Goal: Check status: Check status

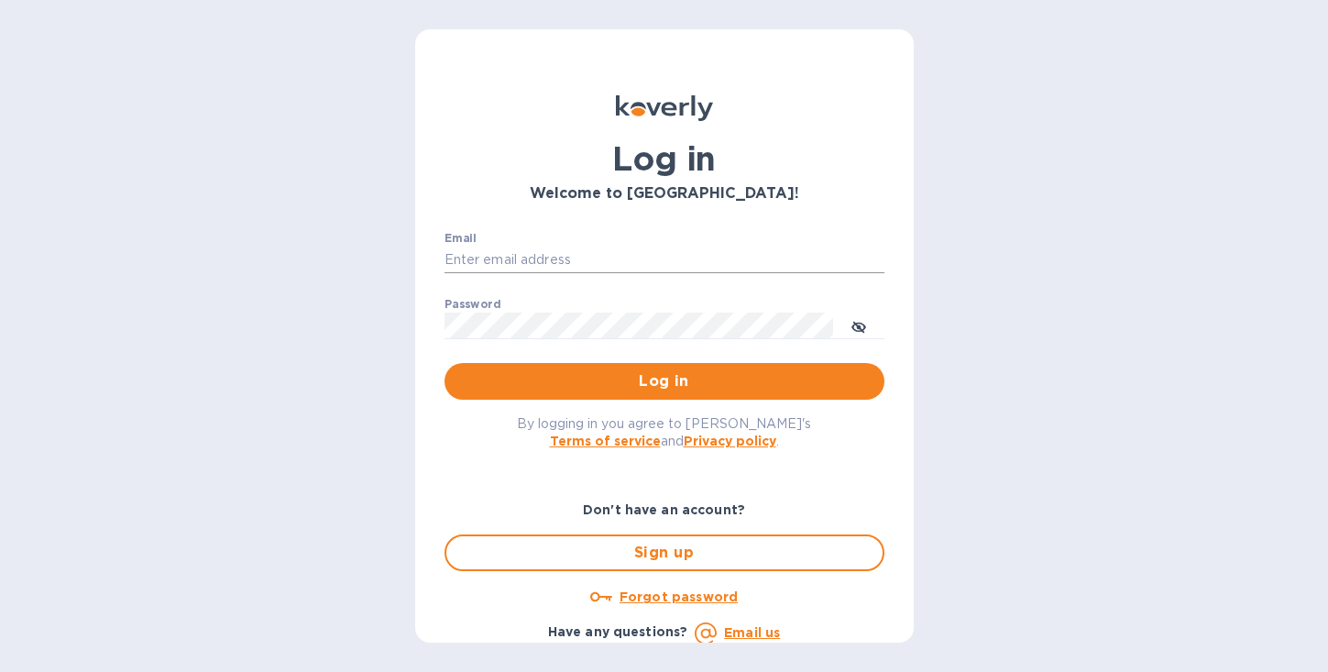
click at [537, 249] on input "Email" at bounding box center [664, 260] width 440 height 27
type input "david@wineSF.com"
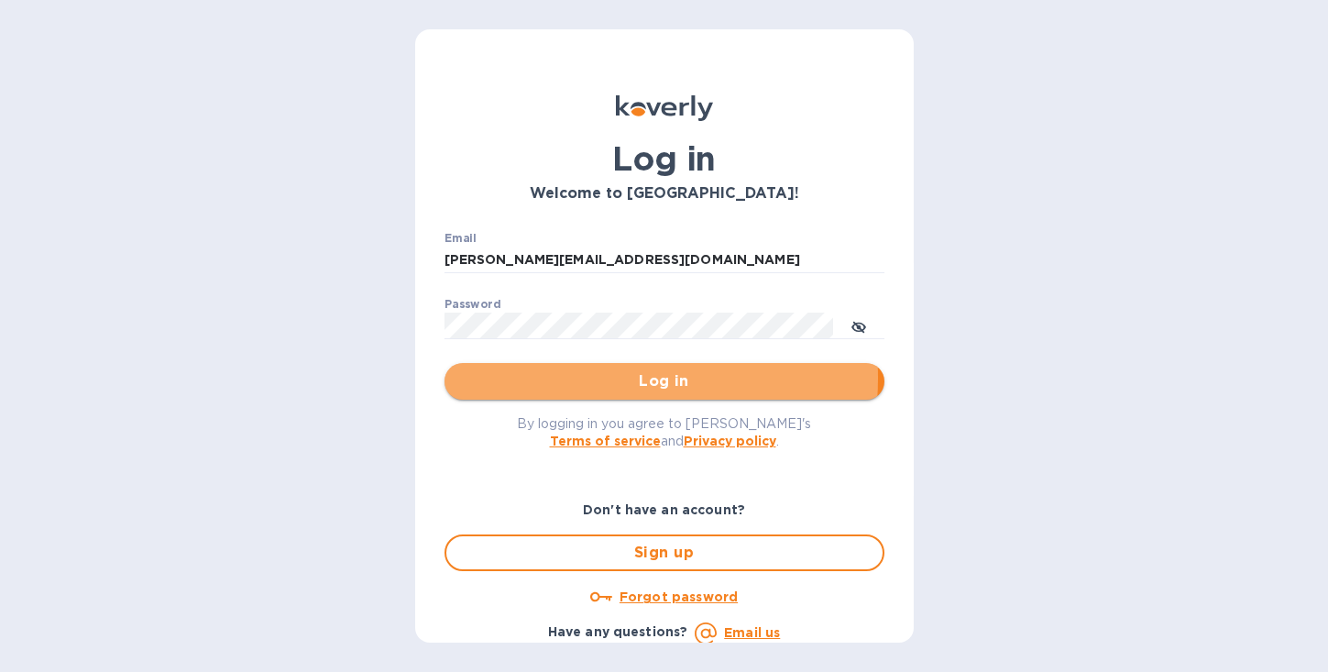
click at [578, 378] on span "Log in" at bounding box center [664, 381] width 411 height 22
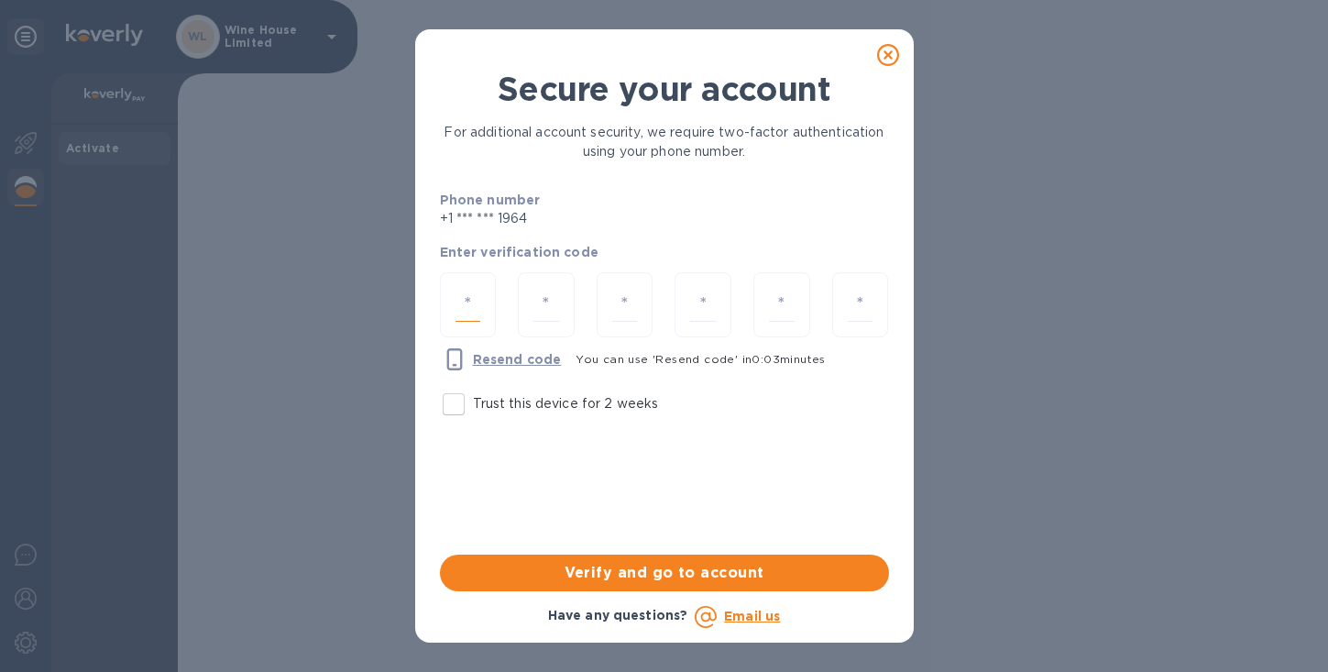
click at [469, 295] on input "number" at bounding box center [468, 305] width 26 height 34
type input "2"
type input "9"
type input "1"
type input "6"
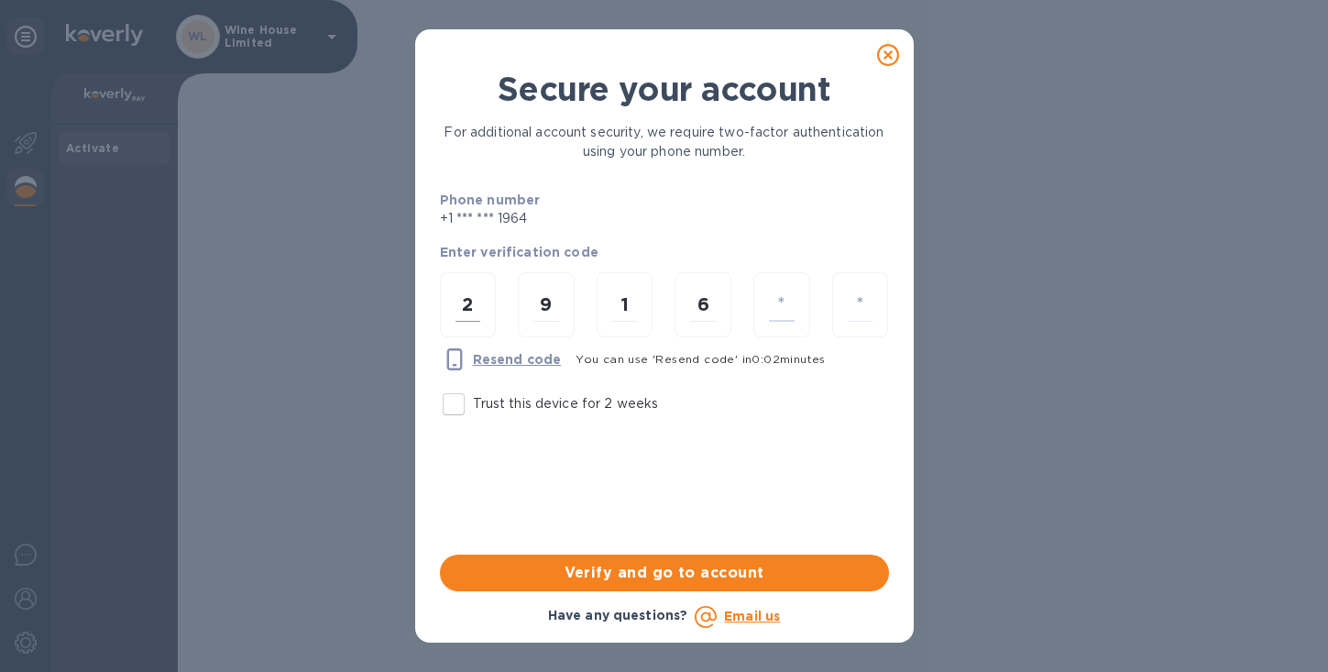
type input "6"
type input "0"
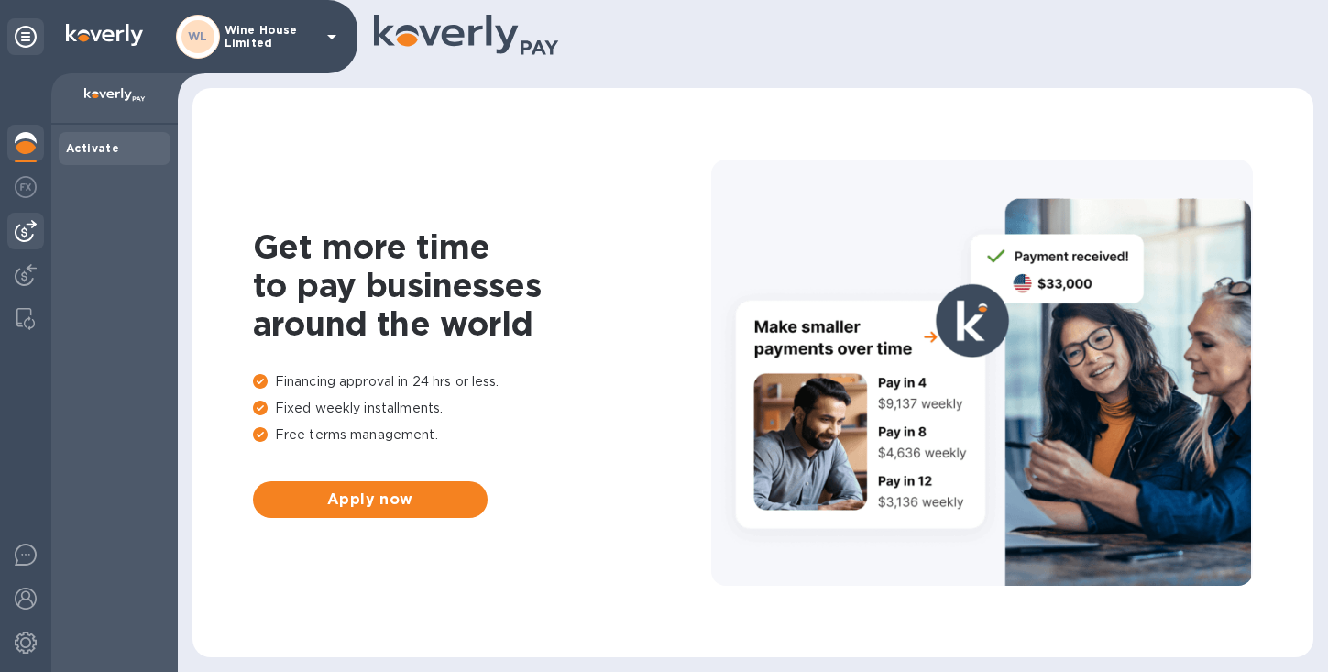
click at [24, 233] on img at bounding box center [26, 231] width 22 height 22
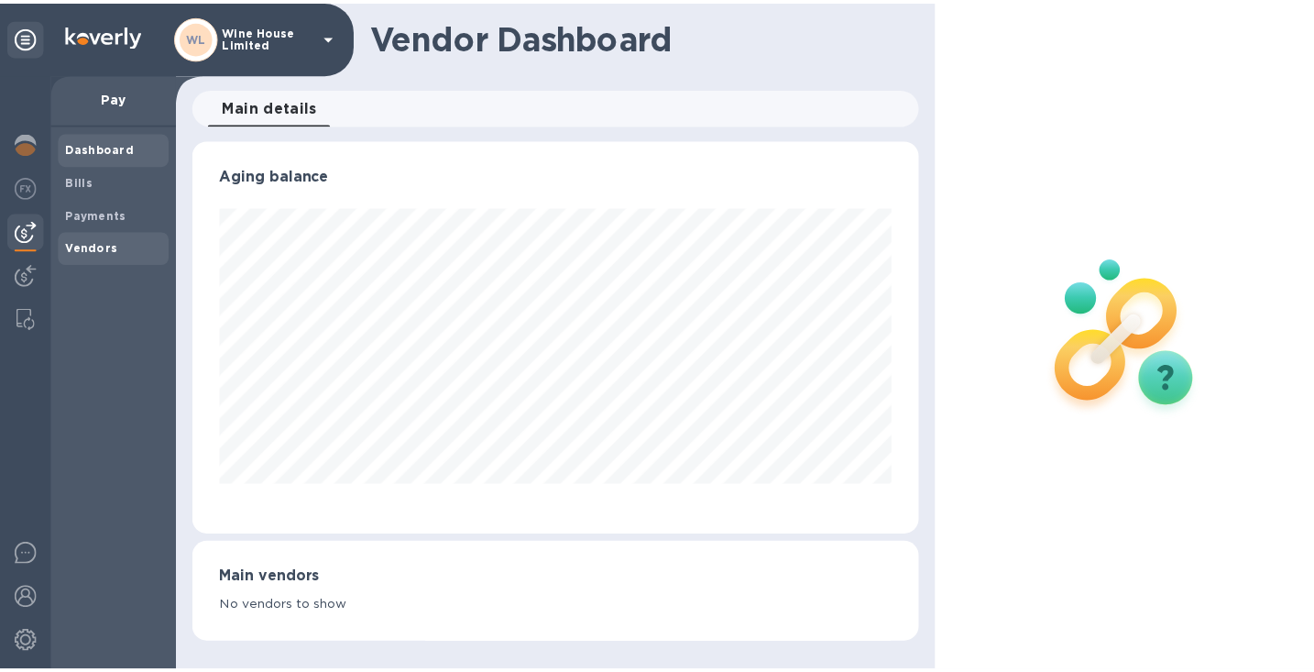
scroll to position [396, 734]
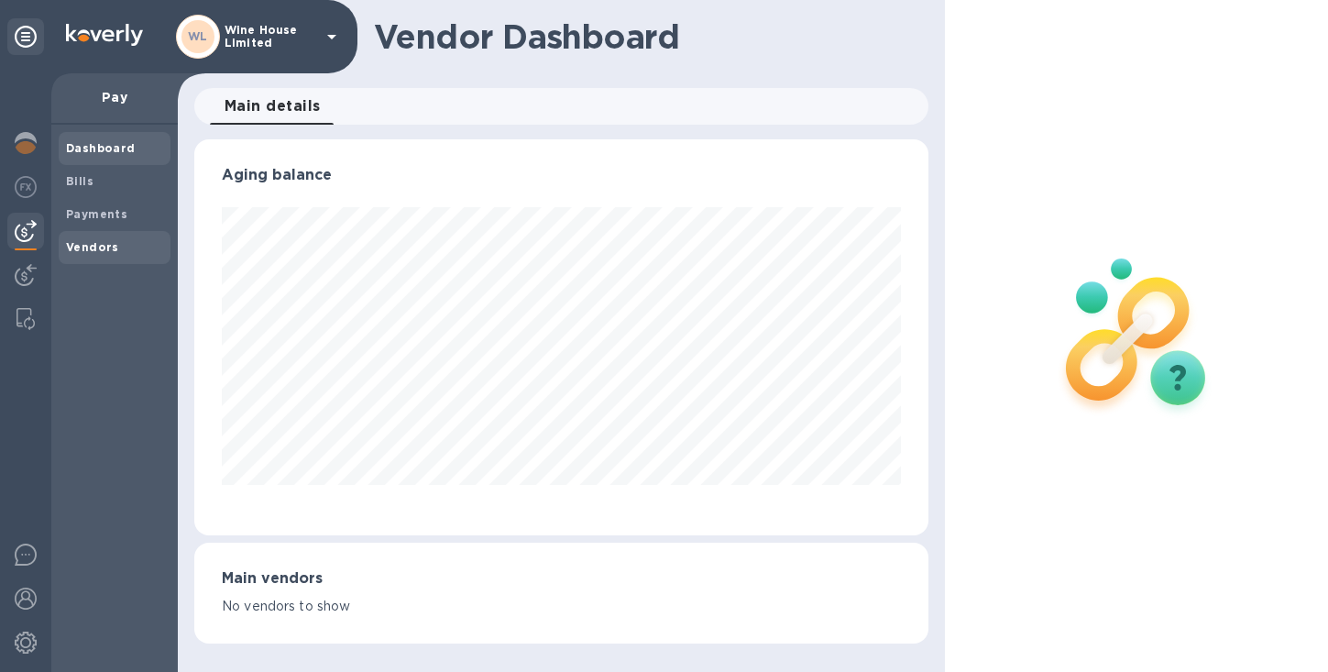
click at [86, 248] on b "Vendors" at bounding box center [92, 247] width 53 height 14
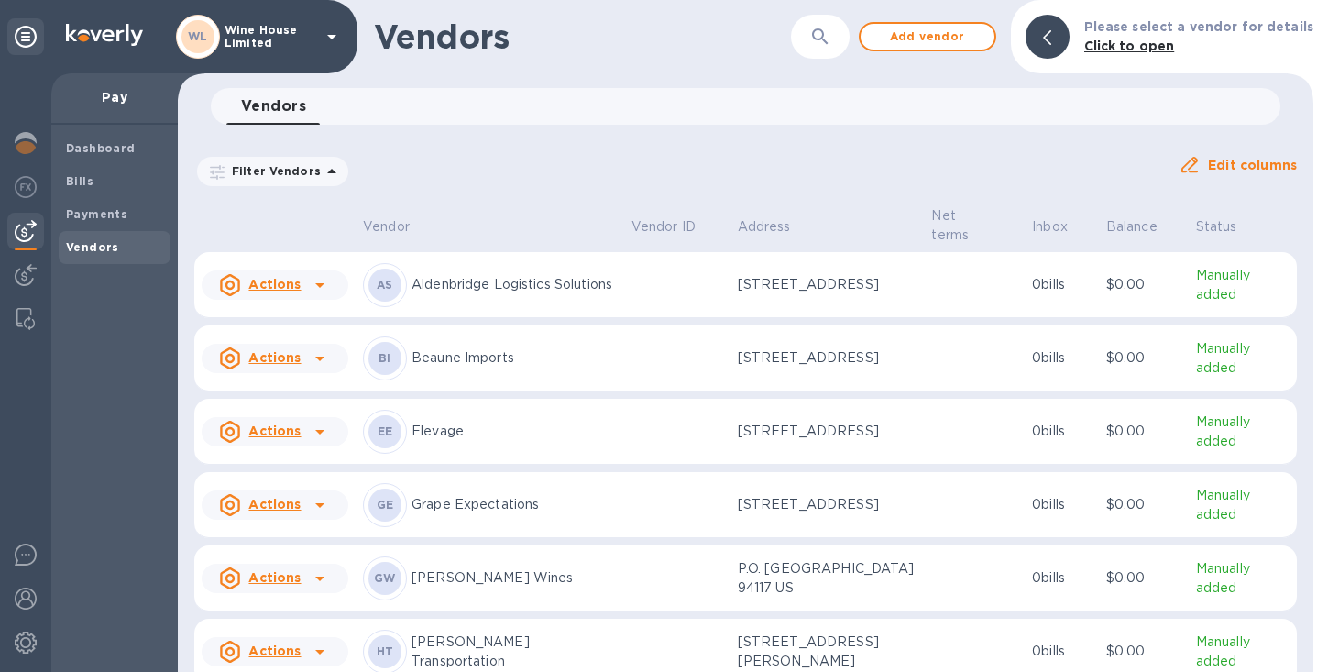
click at [437, 441] on p "Elevage" at bounding box center [513, 431] width 205 height 19
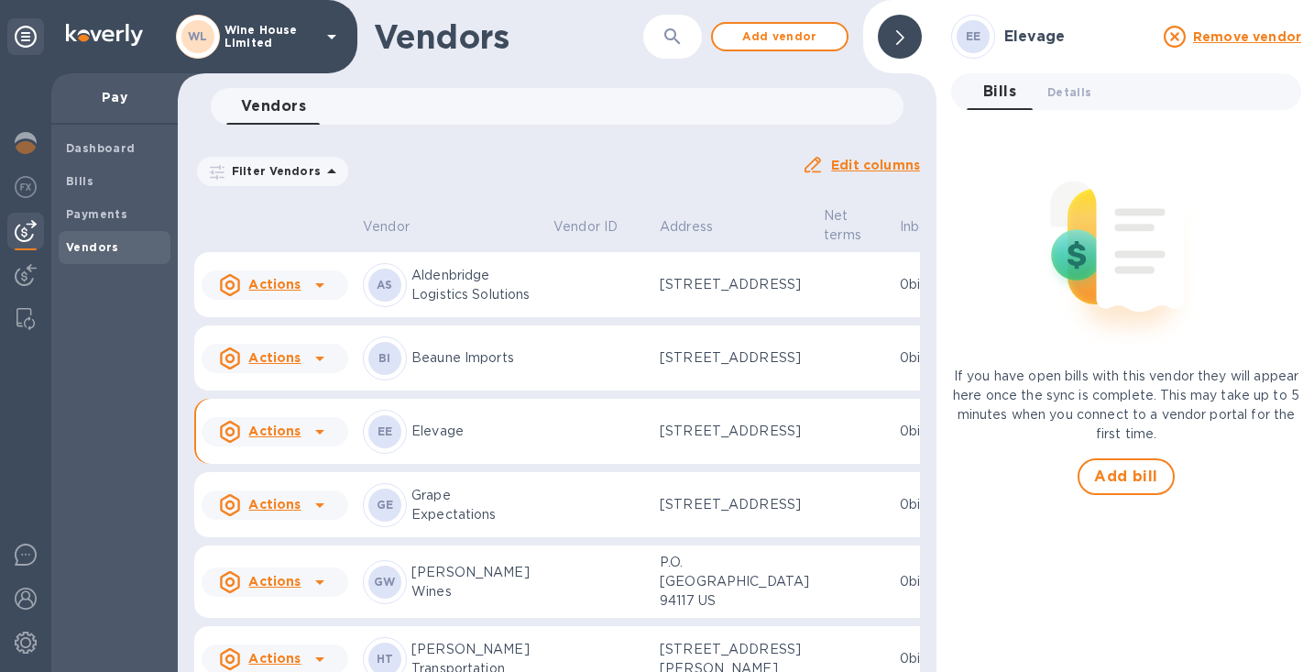
click at [444, 441] on p "Elevage" at bounding box center [474, 431] width 127 height 19
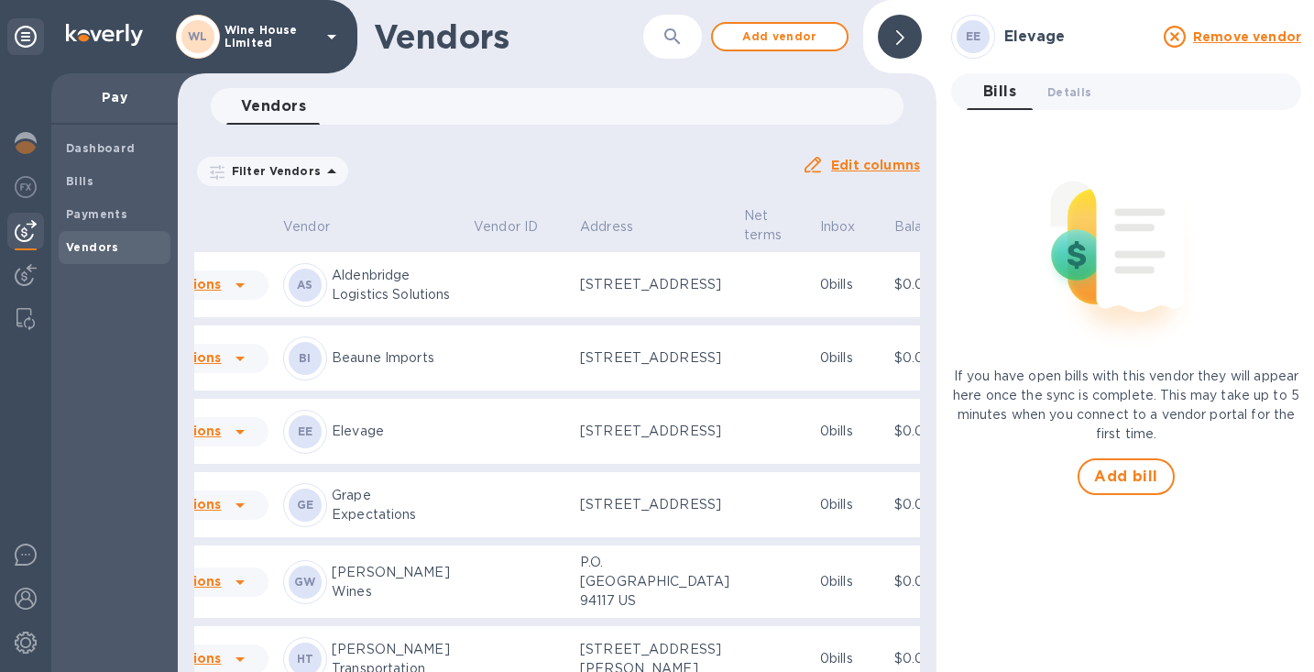
scroll to position [0, 125]
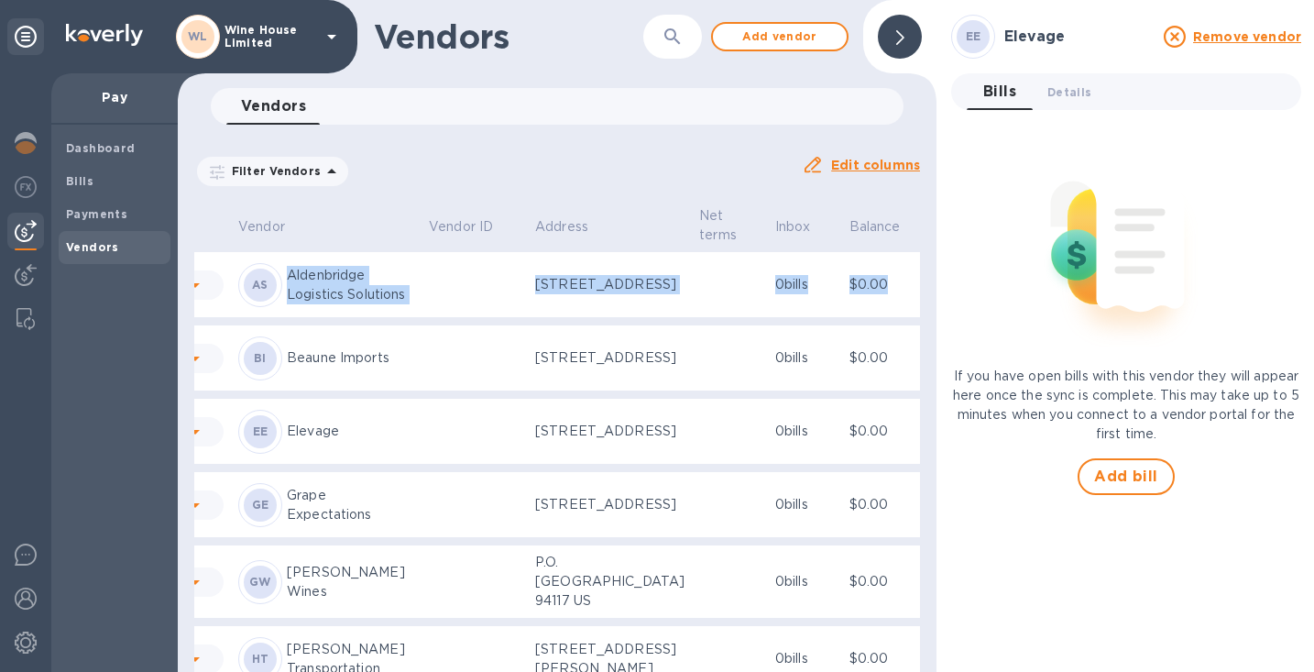
drag, startPoint x: 920, startPoint y: 321, endPoint x: 915, endPoint y: 349, distance: 28.9
click at [915, 349] on div "Vendor Vendor ID Address Net terms Inbox Balance Status Actions AS Aldenbridge …" at bounding box center [557, 437] width 759 height 468
click at [842, 465] on td "$0.00" at bounding box center [887, 432] width 90 height 66
drag, startPoint x: 729, startPoint y: 644, endPoint x: 865, endPoint y: 633, distance: 137.0
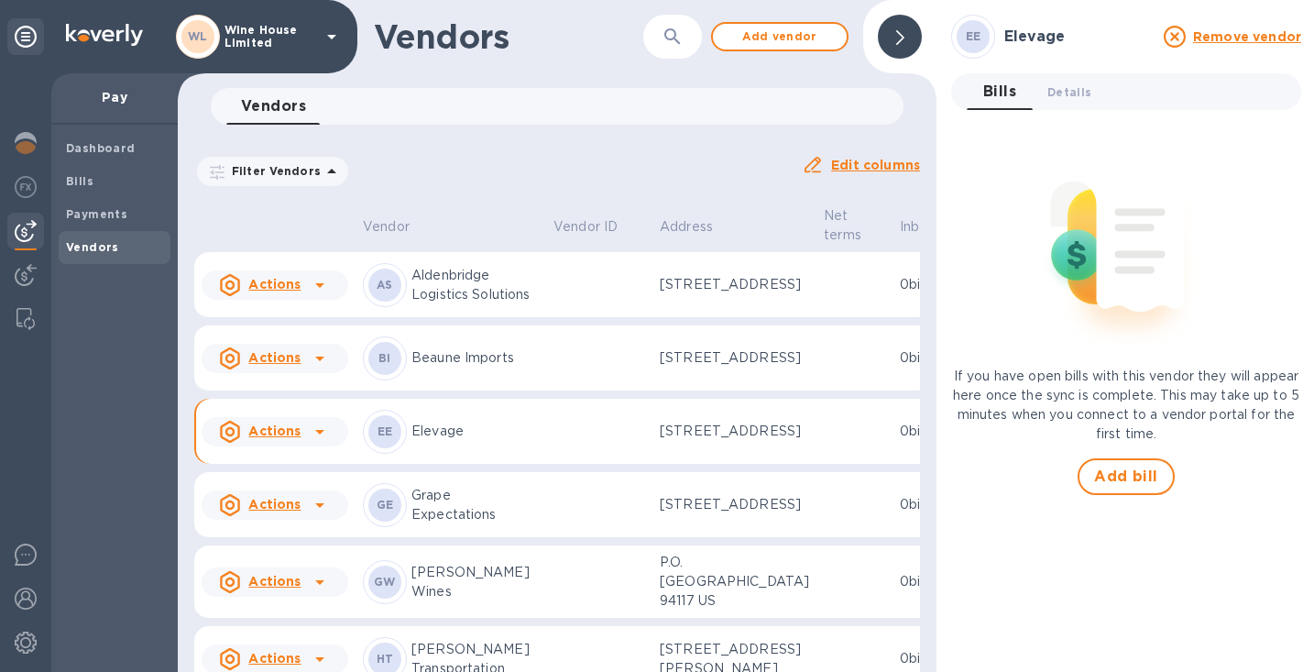
scroll to position [0, 0]
click at [316, 443] on icon at bounding box center [320, 432] width 22 height 22
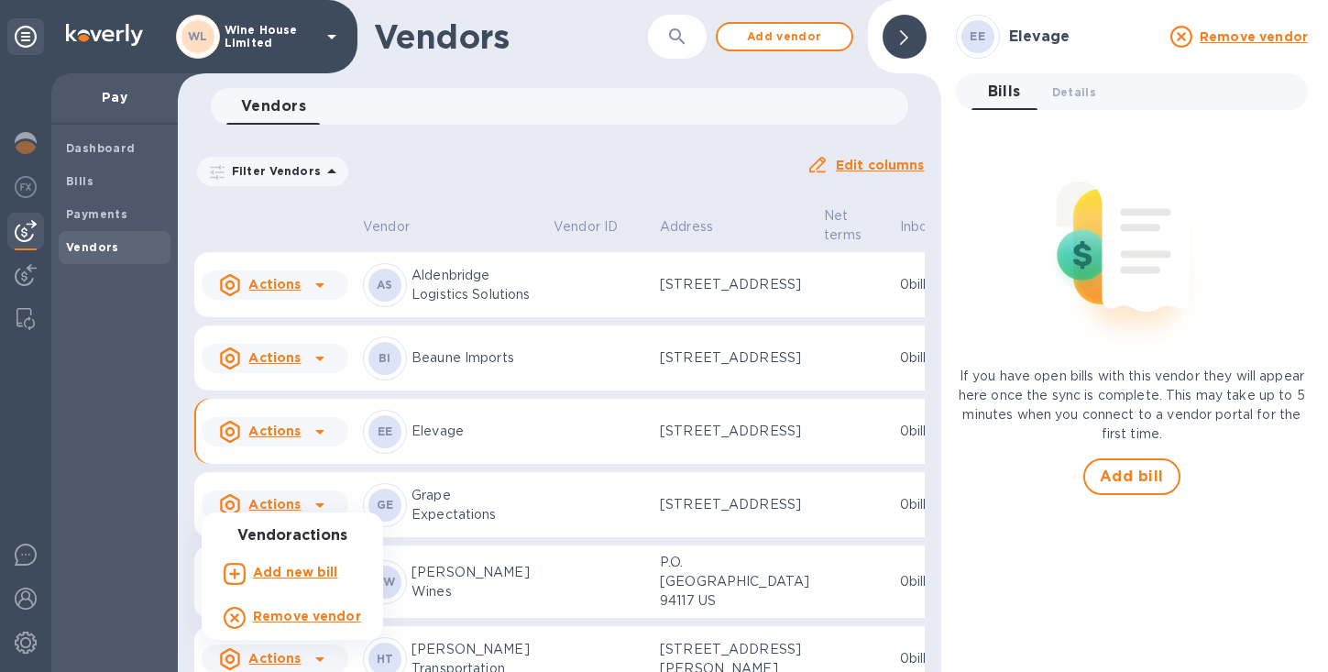
click at [316, 500] on div at bounding box center [664, 336] width 1328 height 672
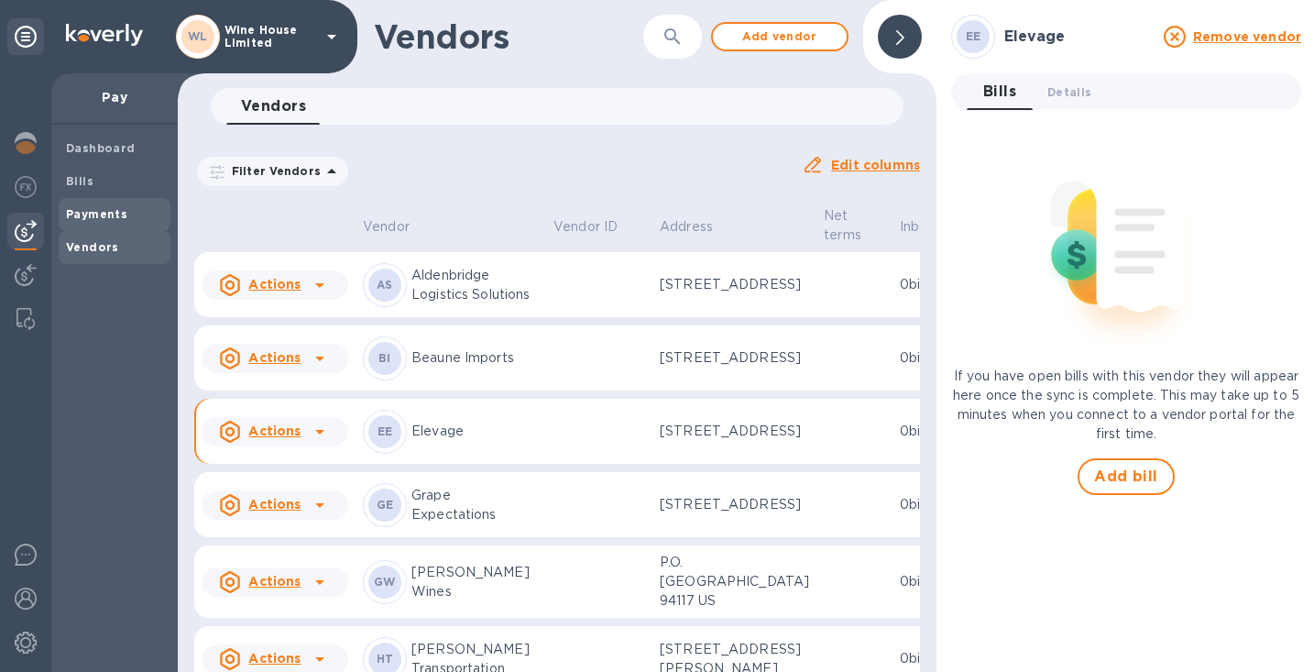
click at [103, 210] on b "Payments" at bounding box center [96, 214] width 61 height 14
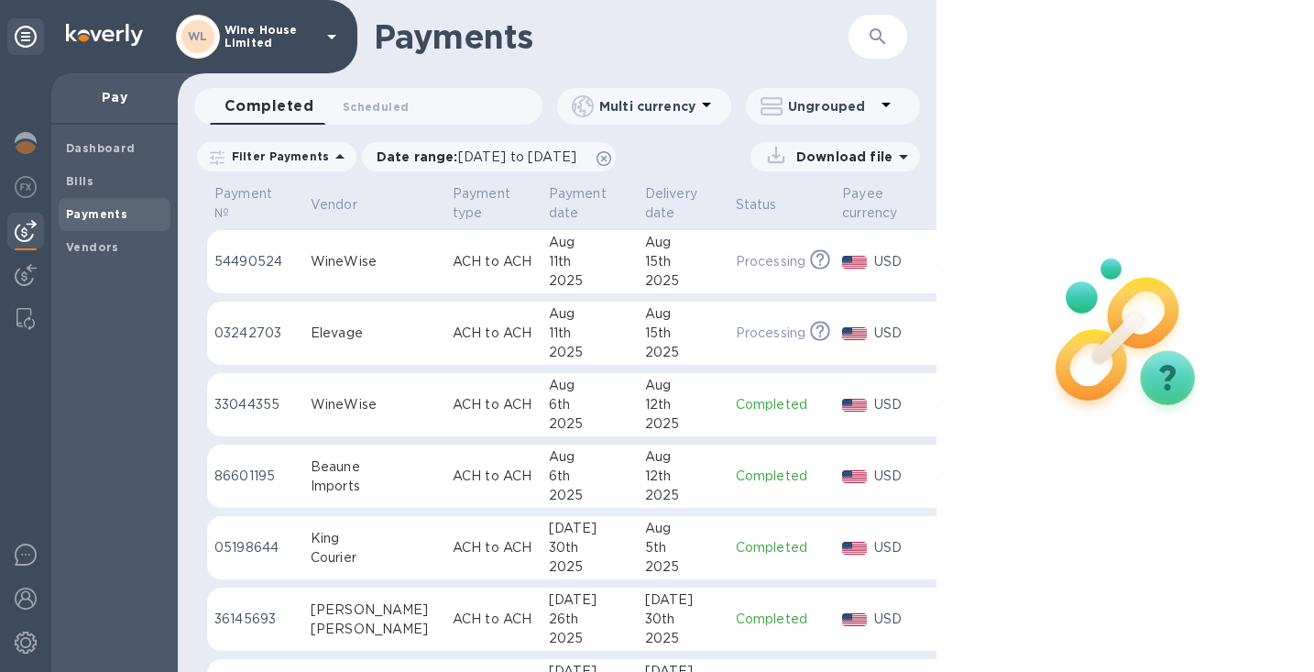
click at [192, 256] on div "Payment № Vendor Payment type Payment date Delivery date Status Payee currency …" at bounding box center [557, 426] width 759 height 490
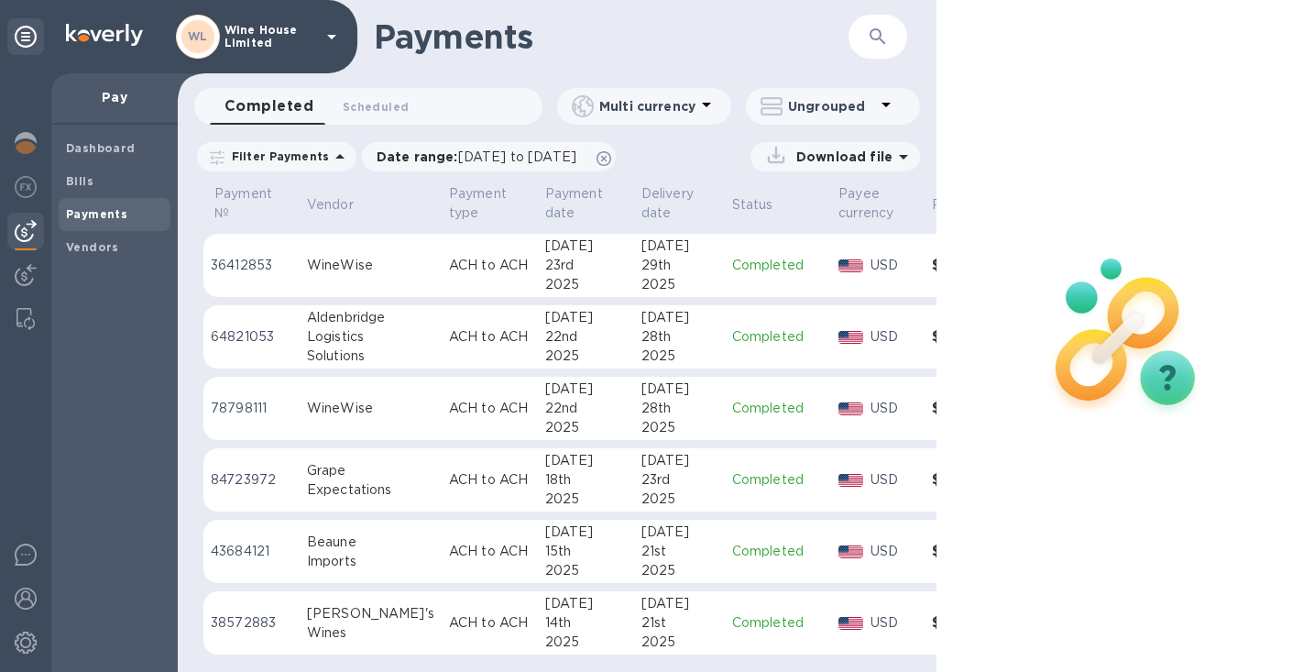
scroll to position [510, 0]
click at [466, 149] on span "[DATE] to [DATE]" at bounding box center [517, 156] width 118 height 15
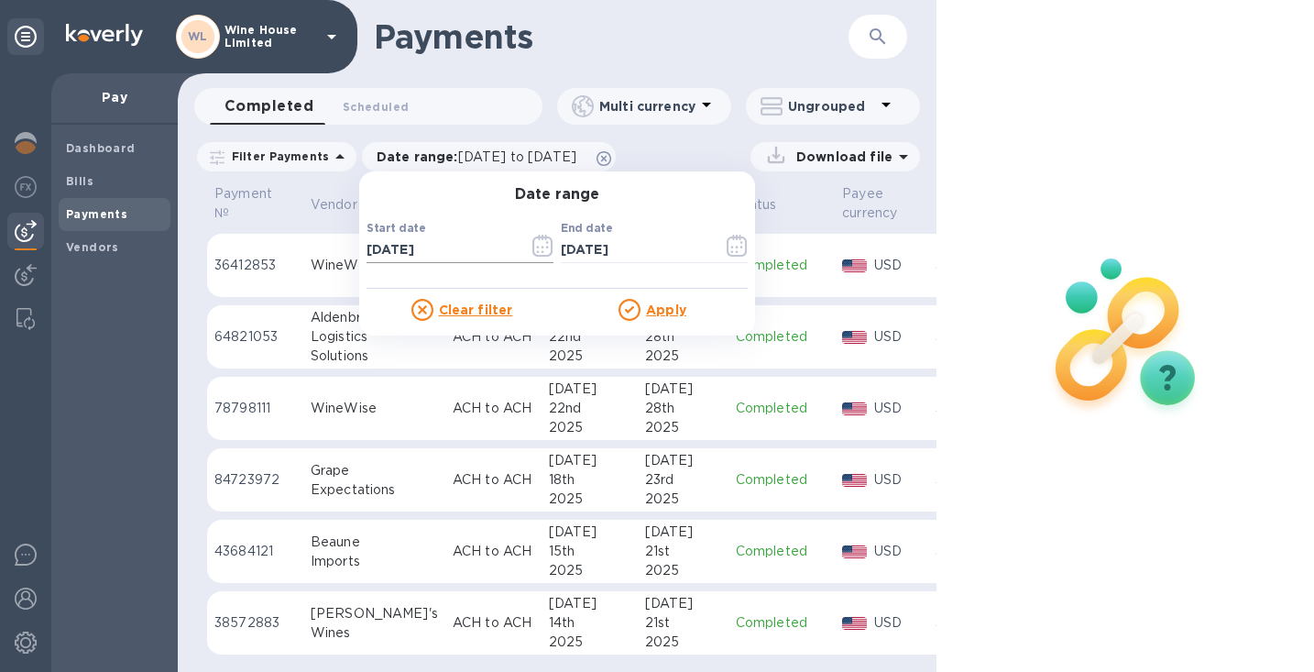
click at [374, 236] on input "[DATE]" at bounding box center [441, 249] width 148 height 27
click at [391, 241] on input "[DATE]" at bounding box center [441, 249] width 148 height 27
type input "[DATE]"
click at [650, 302] on u "Apply" at bounding box center [666, 309] width 40 height 15
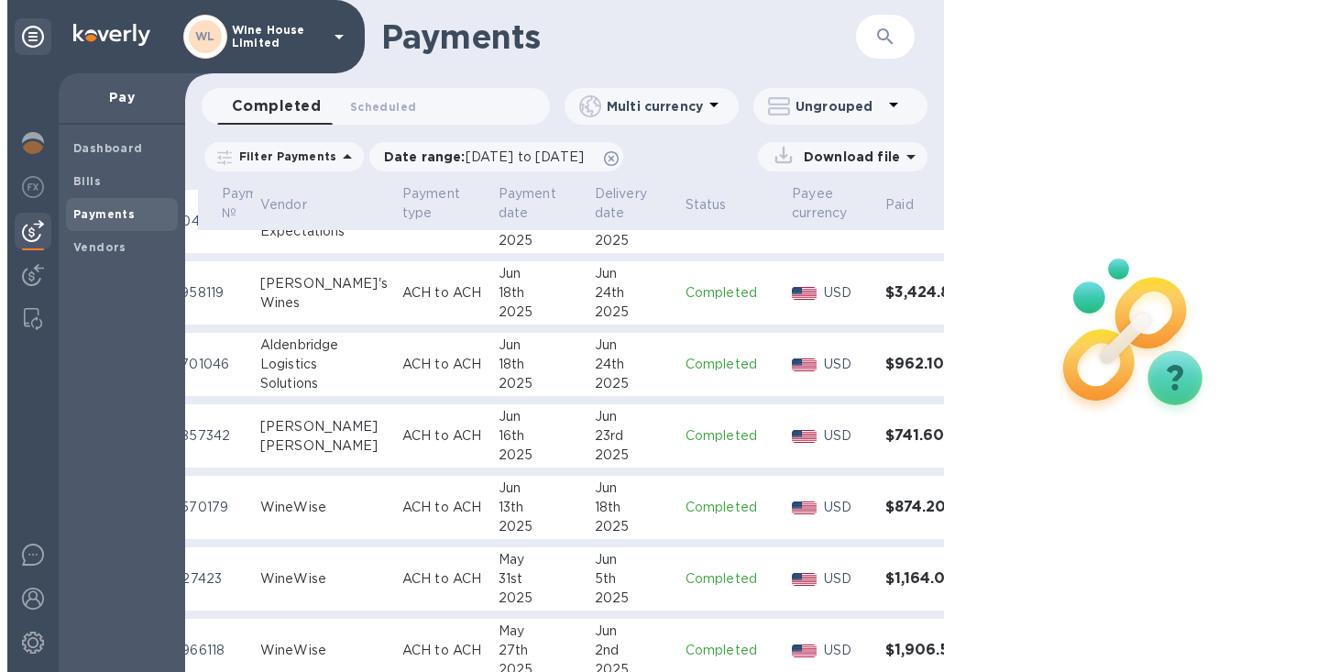
scroll to position [1184, 86]
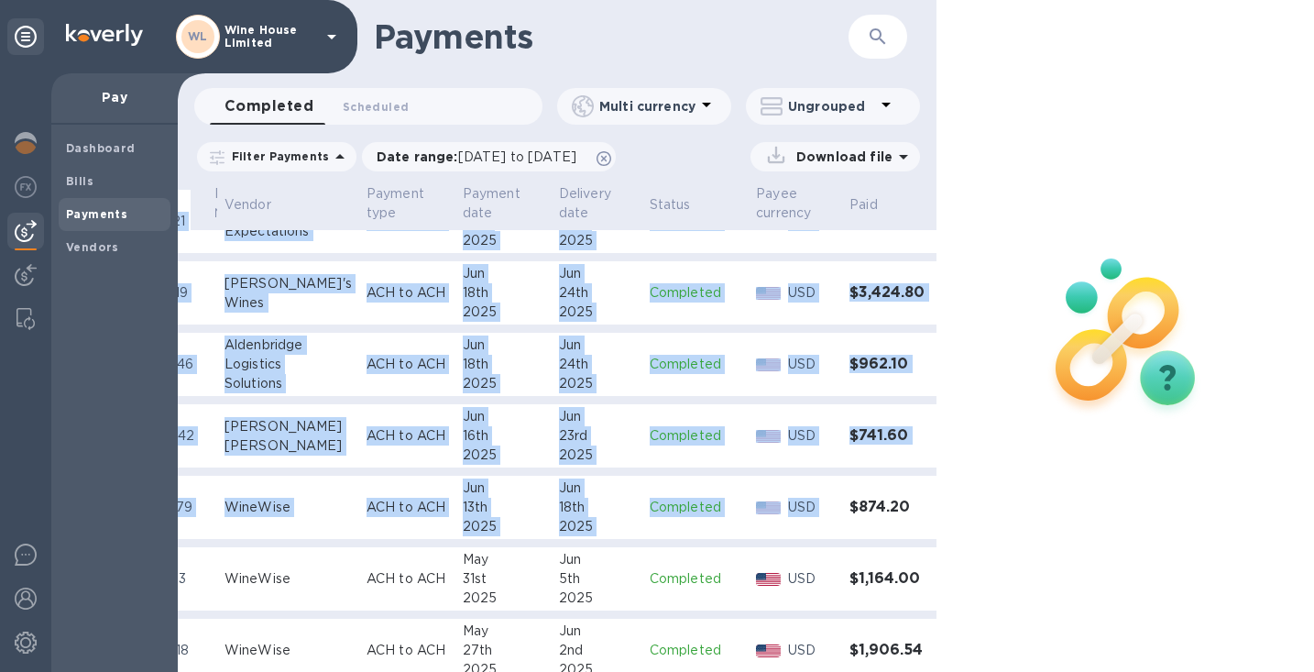
drag, startPoint x: 930, startPoint y: 582, endPoint x: 935, endPoint y: 499, distance: 82.6
click at [935, 499] on div "Payment № Vendor Payment type Payment date Delivery date Status Payee currency …" at bounding box center [557, 426] width 759 height 490
click at [860, 494] on td "$874.20" at bounding box center [887, 508] width 91 height 64
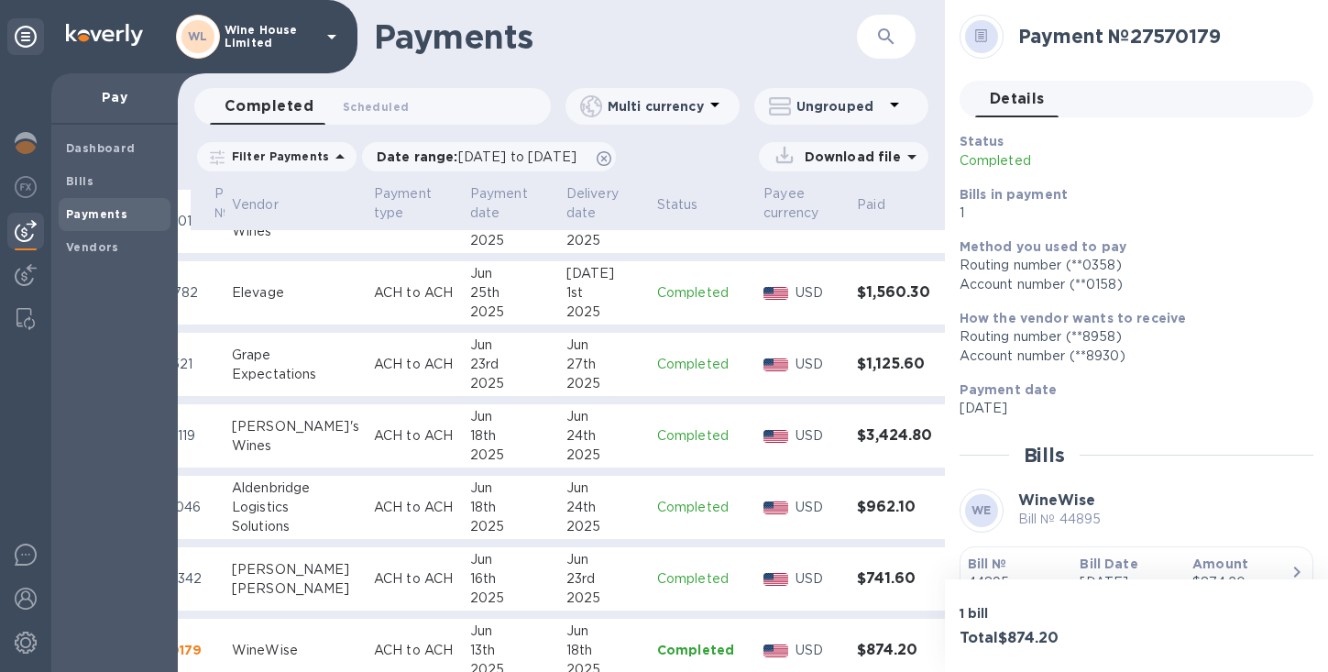
scroll to position [1016, 79]
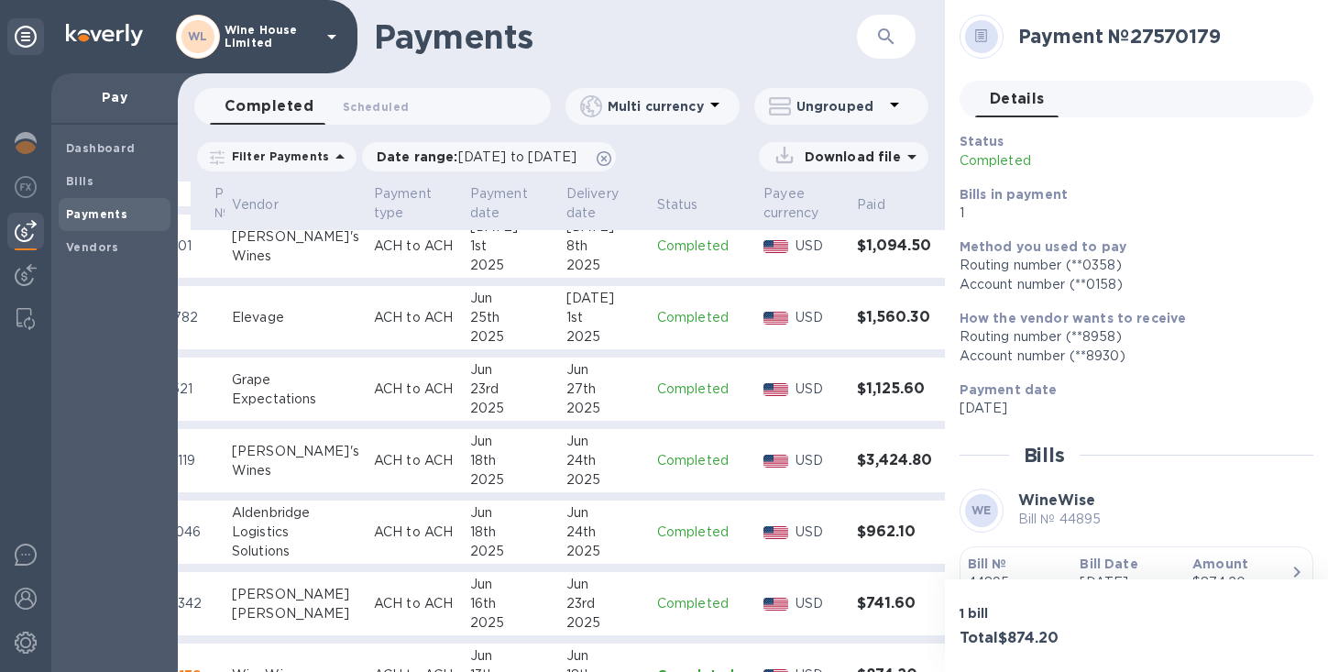
click at [857, 320] on h3 "$1,560.30" at bounding box center [895, 317] width 76 height 17
click at [1169, 173] on div "Status Completed Bills in payment 1" at bounding box center [1129, 177] width 354 height 105
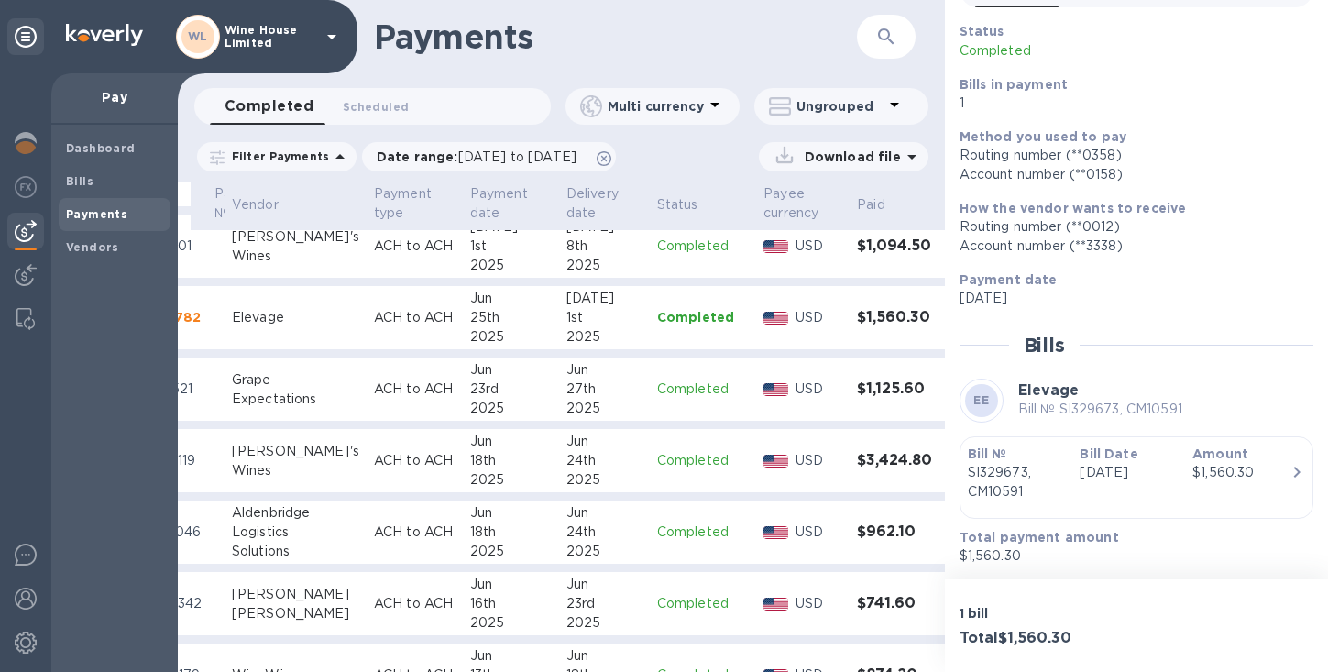
scroll to position [111, 0]
